Goal: Task Accomplishment & Management: Complete application form

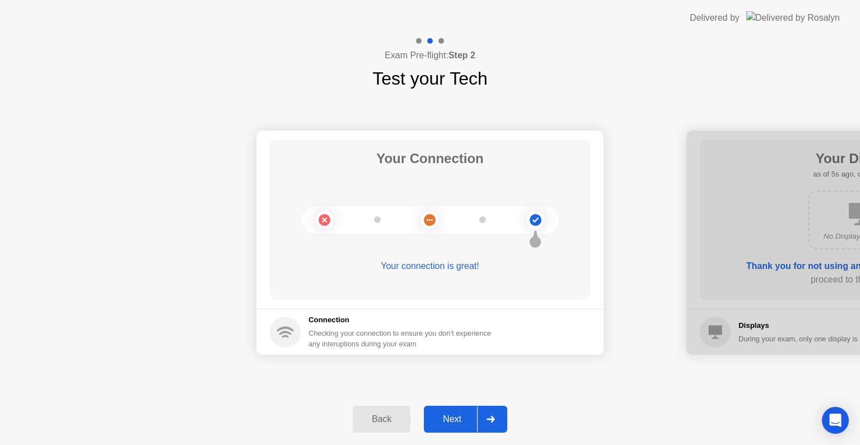
click at [464, 409] on button "Next" at bounding box center [465, 419] width 83 height 27
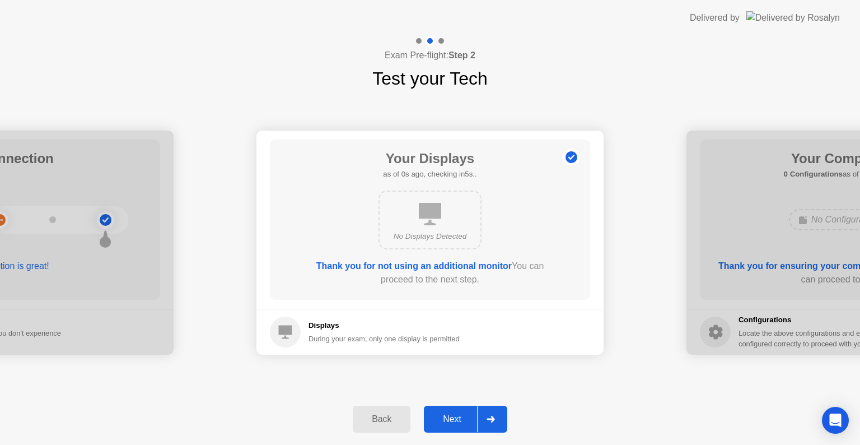
click at [459, 424] on div "Next" at bounding box center [452, 419] width 50 height 10
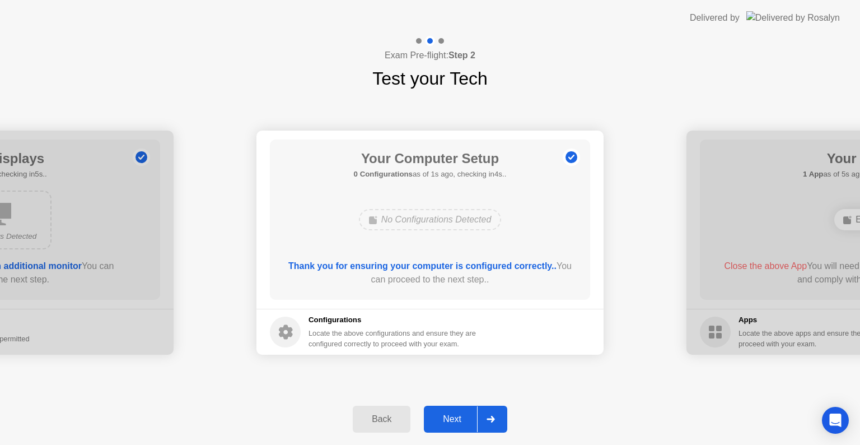
click at [463, 414] on div "Next" at bounding box center [452, 419] width 50 height 10
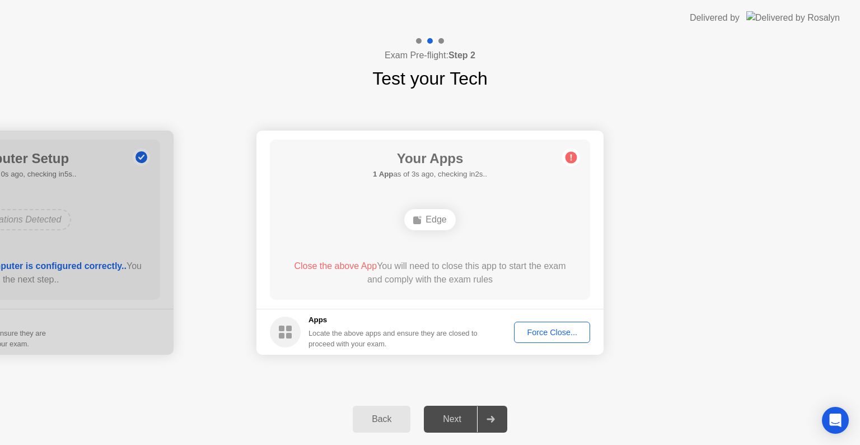
click at [557, 328] on div "Force Close..." at bounding box center [552, 332] width 68 height 9
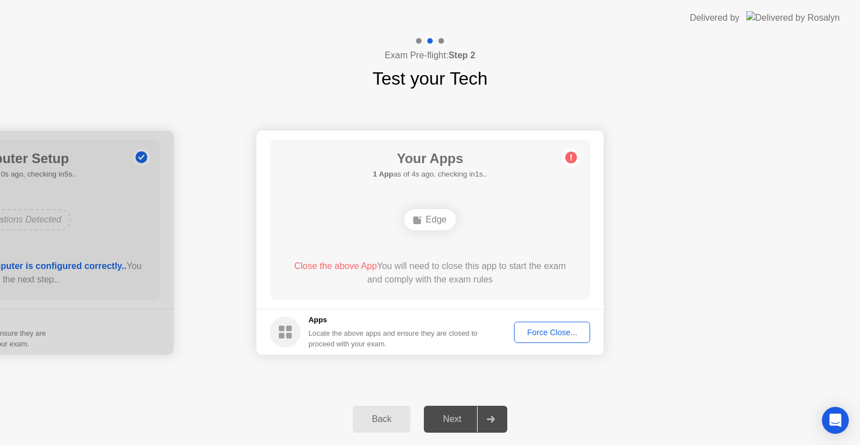
click at [558, 331] on div "Force Close..." at bounding box center [552, 332] width 68 height 9
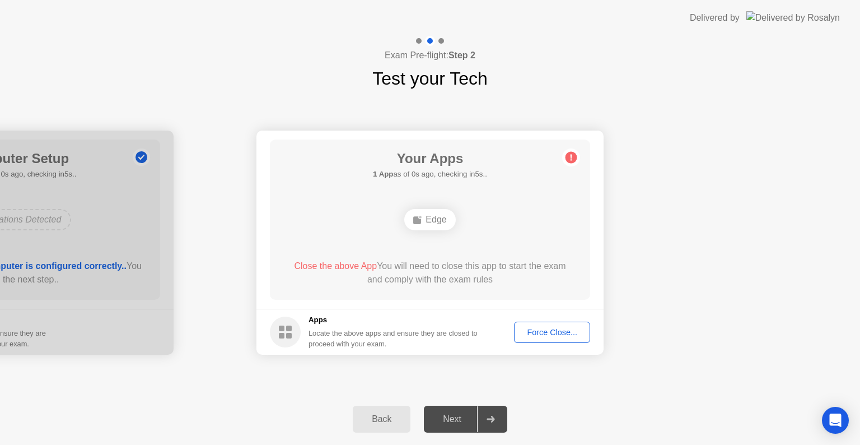
click at [534, 330] on div "Force Close..." at bounding box center [552, 332] width 68 height 9
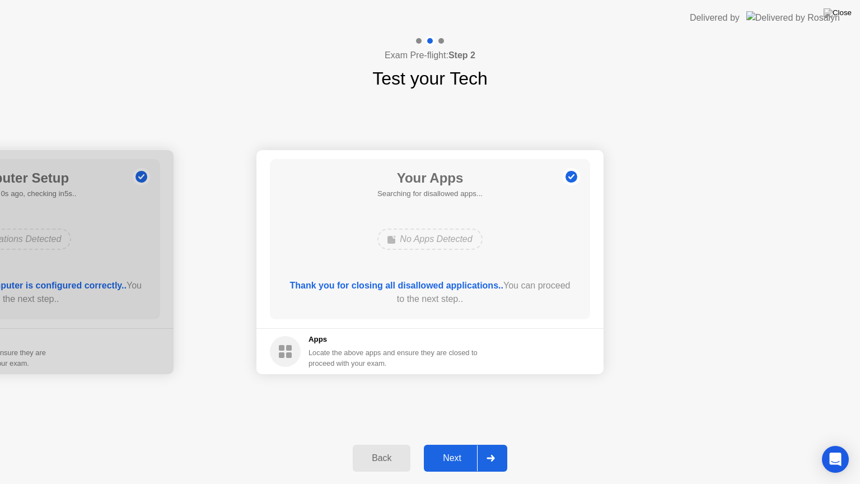
click at [444, 444] on div "Next" at bounding box center [452, 458] width 50 height 10
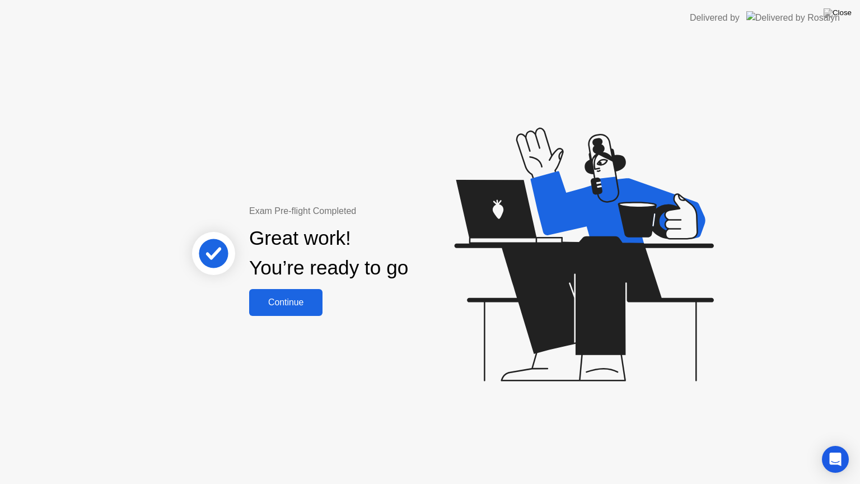
click at [296, 306] on div "Continue" at bounding box center [286, 302] width 67 height 10
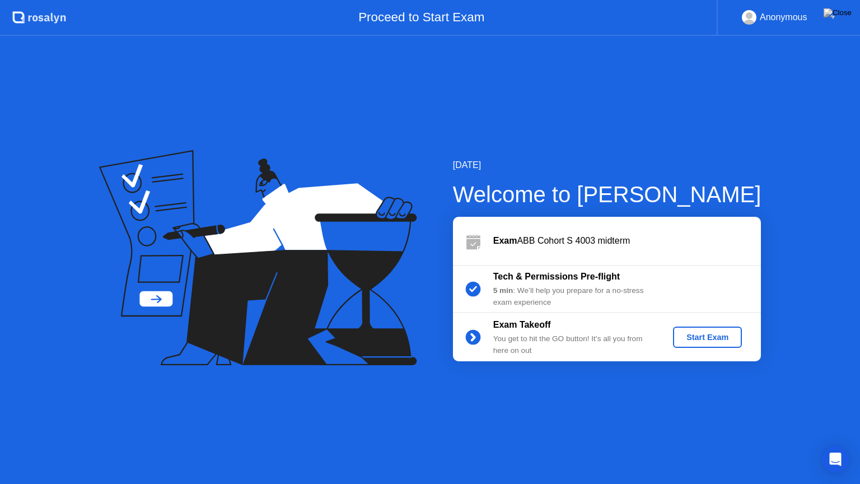
click at [723, 341] on div "Start Exam" at bounding box center [708, 337] width 60 height 9
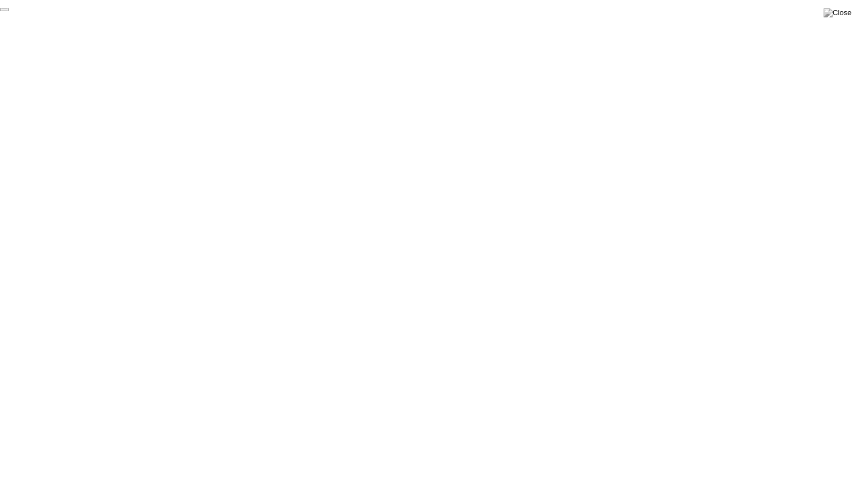
click div "End Proctoring Session"
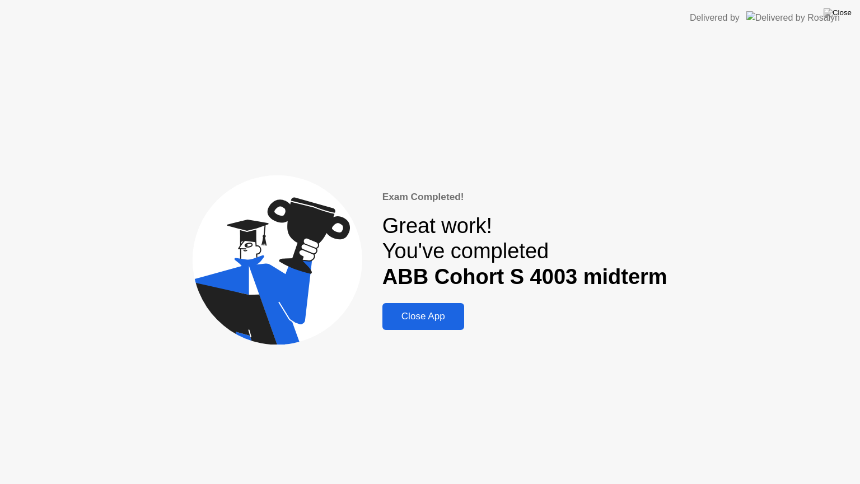
click at [449, 314] on div "Close App" at bounding box center [423, 316] width 75 height 11
